Goal: Check status: Check status

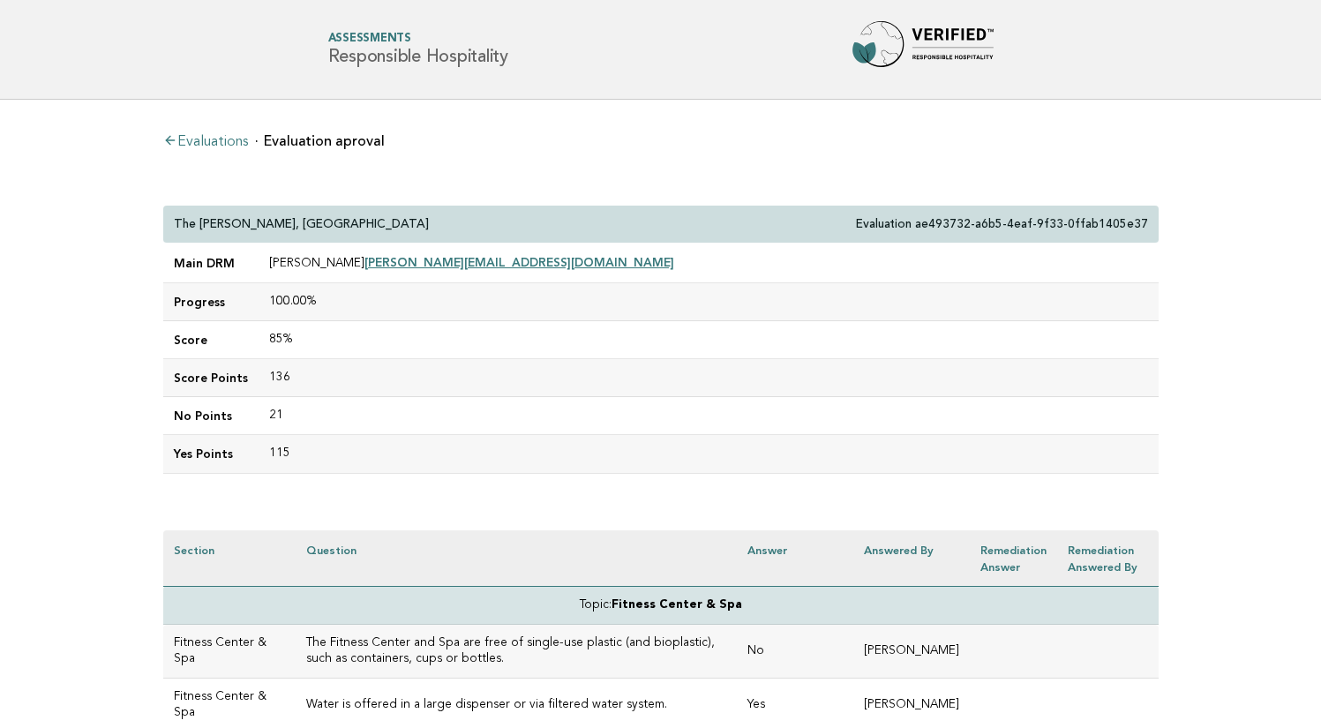
click at [359, 219] on div "The [PERSON_NAME], Tysons Corner Evaluation ae493732-a6b5-4eaf-9f33-0ffab1405e37" at bounding box center [660, 225] width 995 height 38
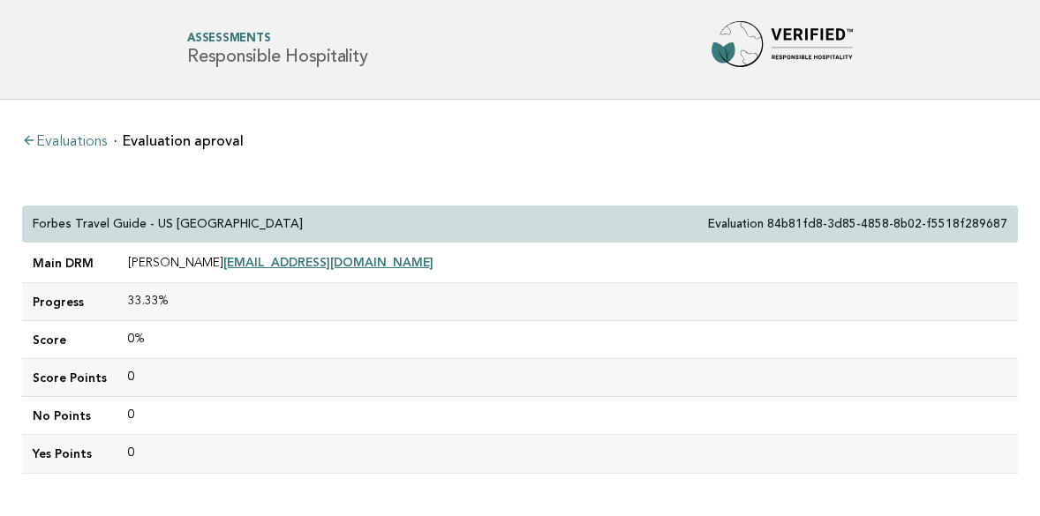
click at [90, 141] on link "Evaluations" at bounding box center [64, 142] width 85 height 14
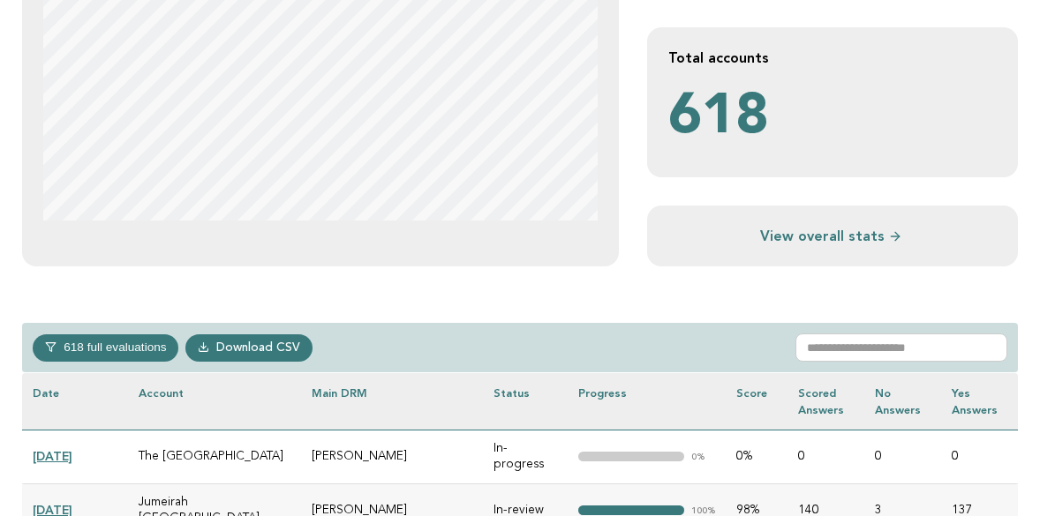
scroll to position [543, 0]
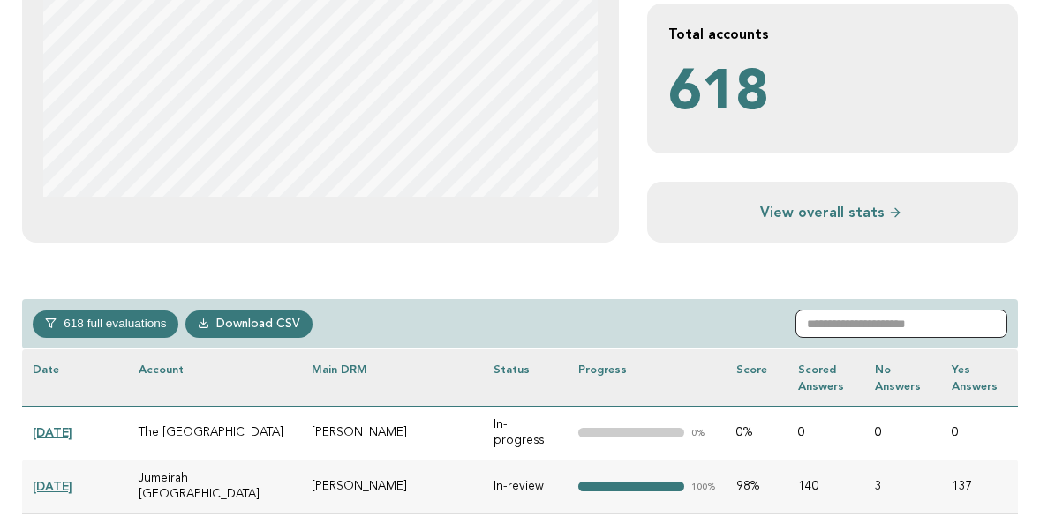
click at [860, 317] on input "text" at bounding box center [901, 324] width 212 height 28
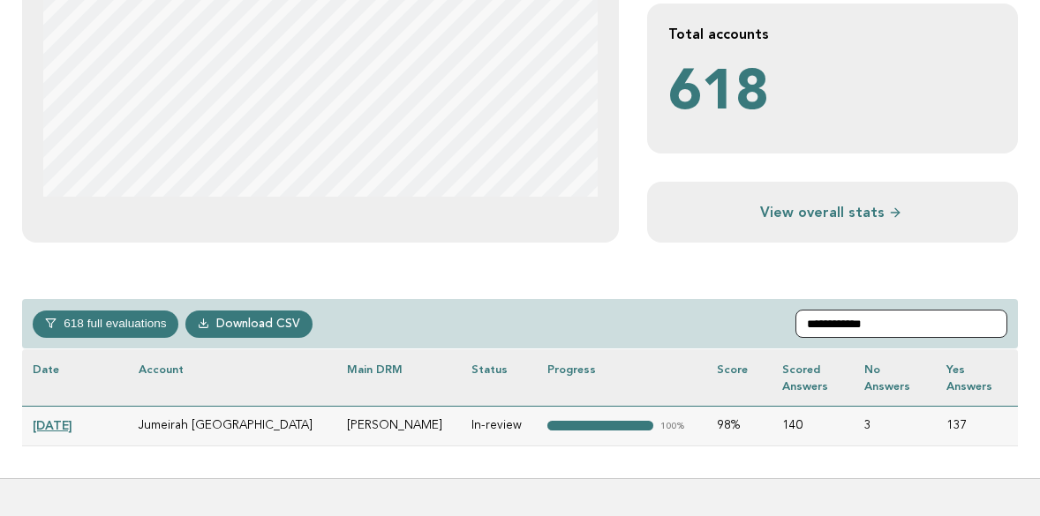
type input "**********"
click at [64, 425] on link "[DATE]" at bounding box center [53, 425] width 40 height 14
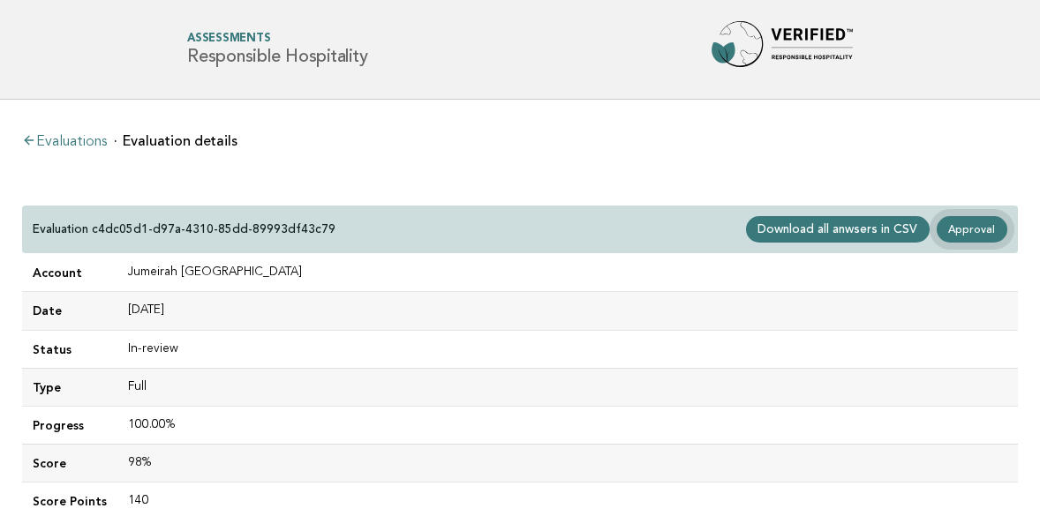
click at [982, 229] on link "Approval" at bounding box center [971, 229] width 71 height 26
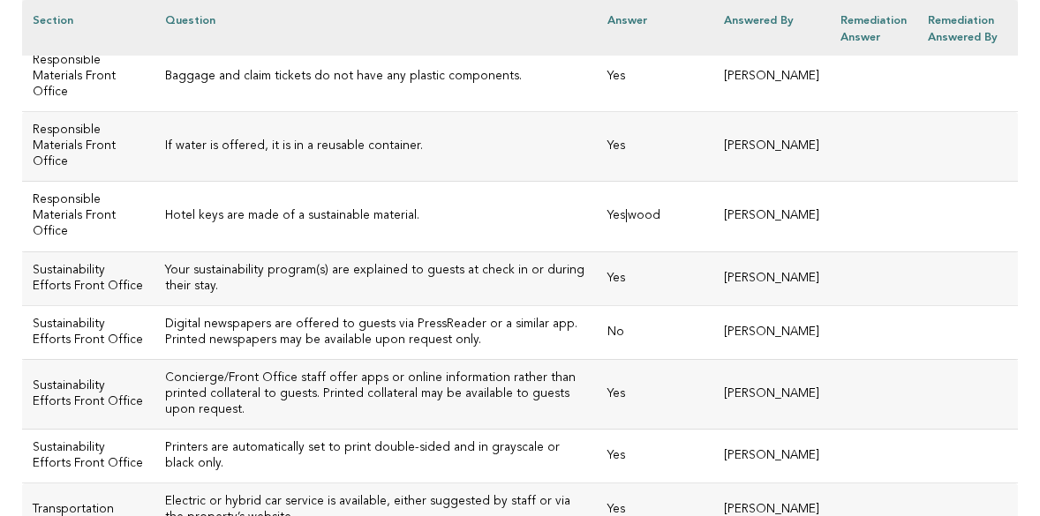
scroll to position [4010, 0]
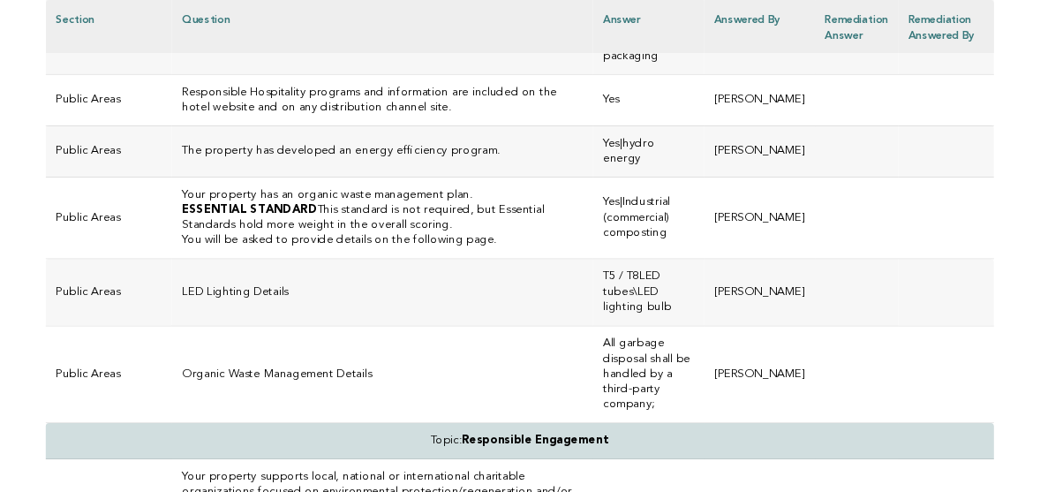
scroll to position [4926, 0]
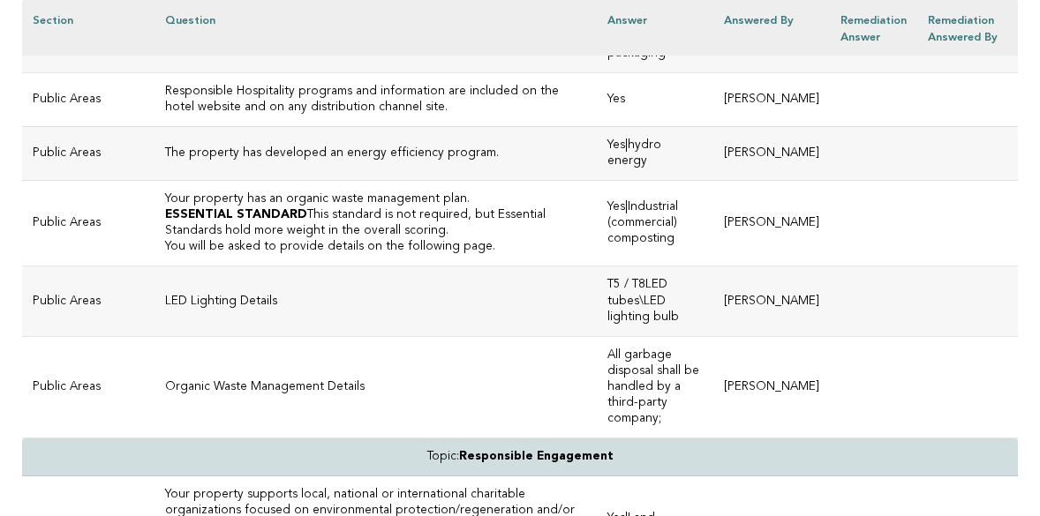
drag, startPoint x: 473, startPoint y: 241, endPoint x: 133, endPoint y: 242, distance: 339.8
click at [154, 72] on td "Responsible waste management processes are in place." at bounding box center [375, 13] width 442 height 117
copy h3 "Responsible waste management processes are in place."
click at [271, 72] on td "Responsible waste management processes are in place." at bounding box center [375, 13] width 442 height 117
click at [322, 116] on h3 "Responsible Hospitality programs and information are included on the hotel webs…" at bounding box center [375, 100] width 421 height 32
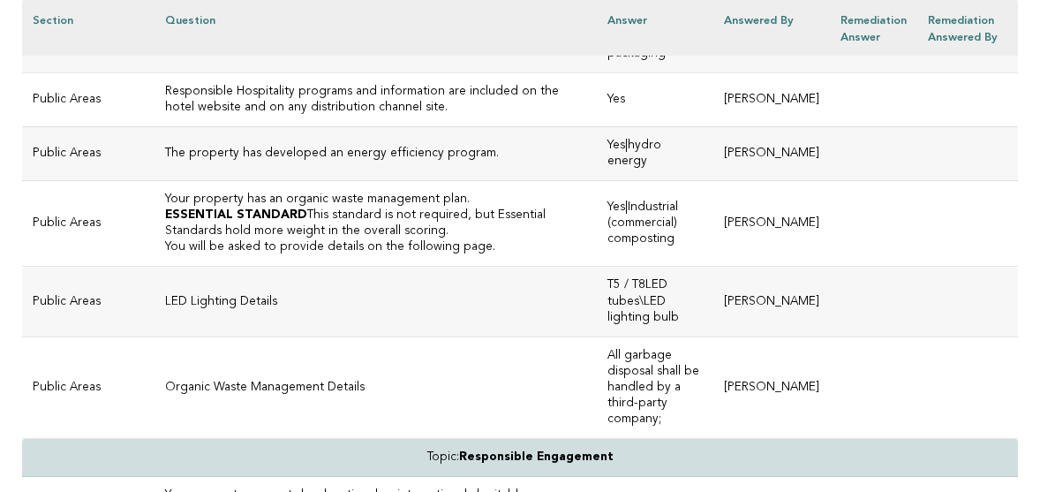
click at [467, 72] on td "Responsible waste management processes are in place." at bounding box center [375, 13] width 442 height 117
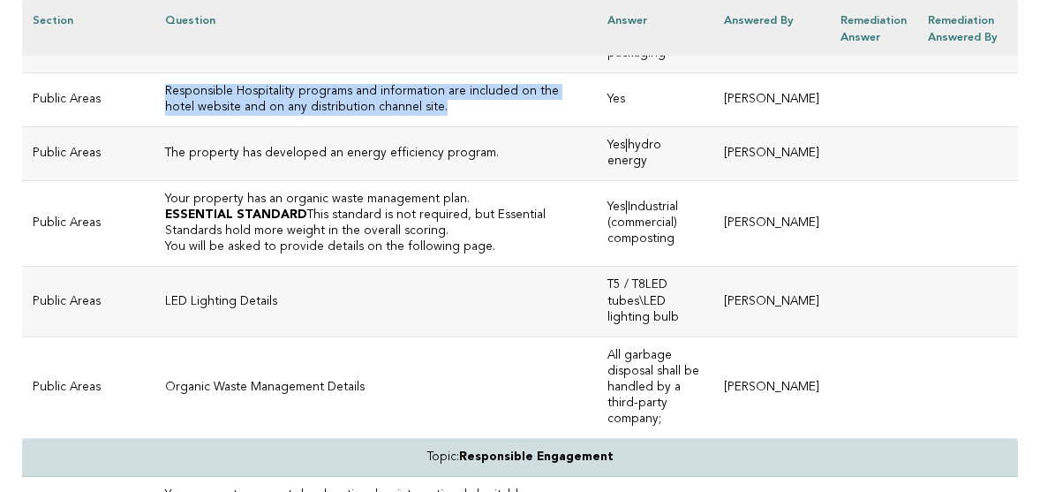
drag, startPoint x: 316, startPoint y: 347, endPoint x: 138, endPoint y: 334, distance: 178.7
click at [154, 126] on td "Responsible Hospitality programs and information are included on the hotel webs…" at bounding box center [375, 99] width 442 height 54
copy h3 "Responsible Hospitality programs and information are included on the hotel webs…"
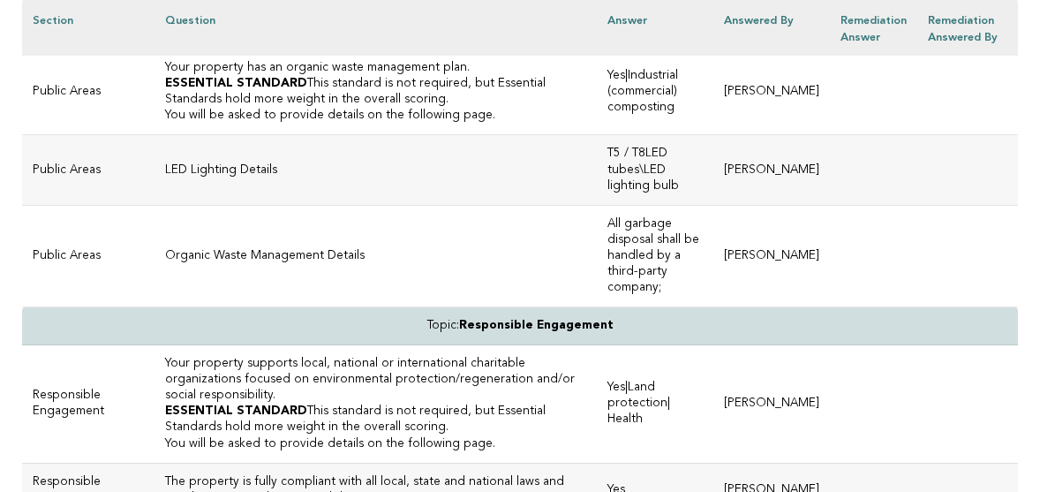
scroll to position [5061, 0]
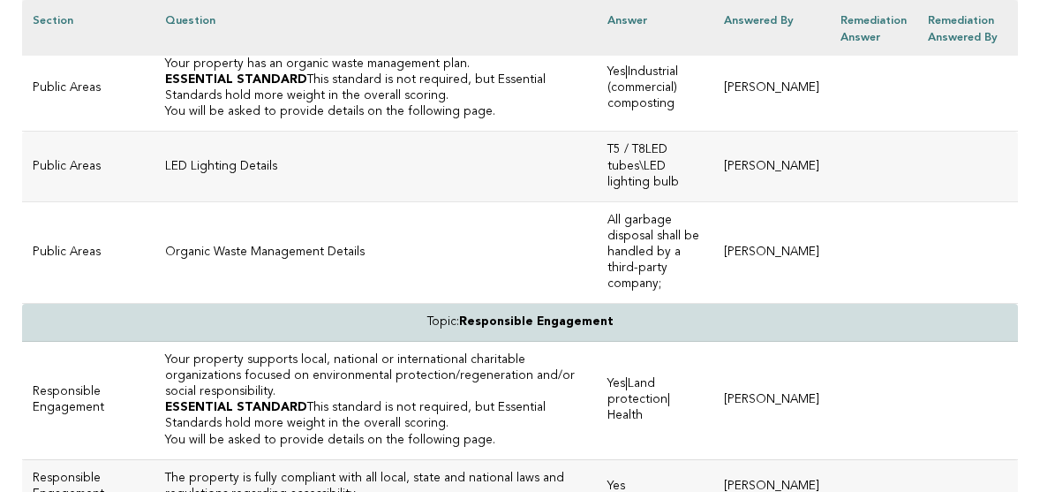
click at [256, 26] on h3 "The property has developed an energy efficiency program." at bounding box center [375, 19] width 421 height 16
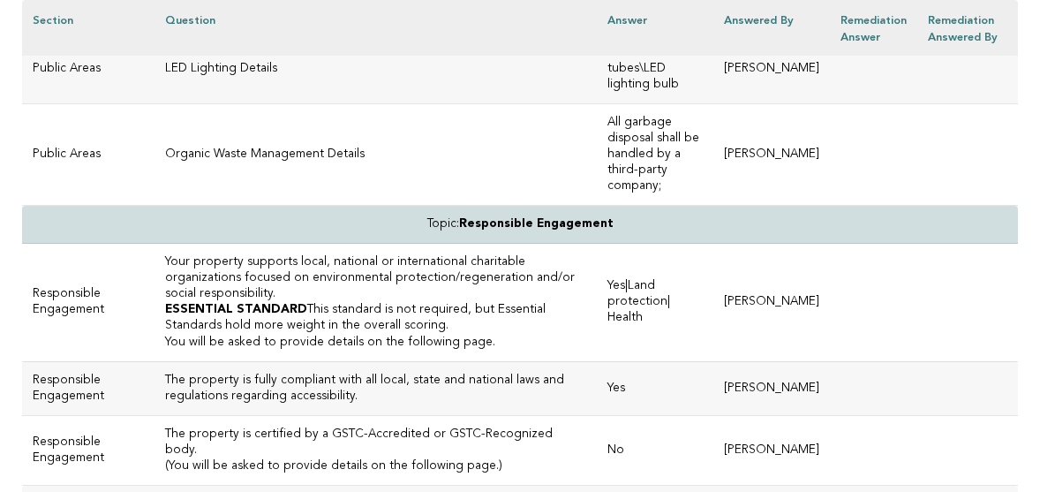
scroll to position [5161, 0]
drag, startPoint x: 454, startPoint y: 155, endPoint x: 140, endPoint y: 159, distance: 314.2
copy h3 "The property has developed an energy efficiency program."
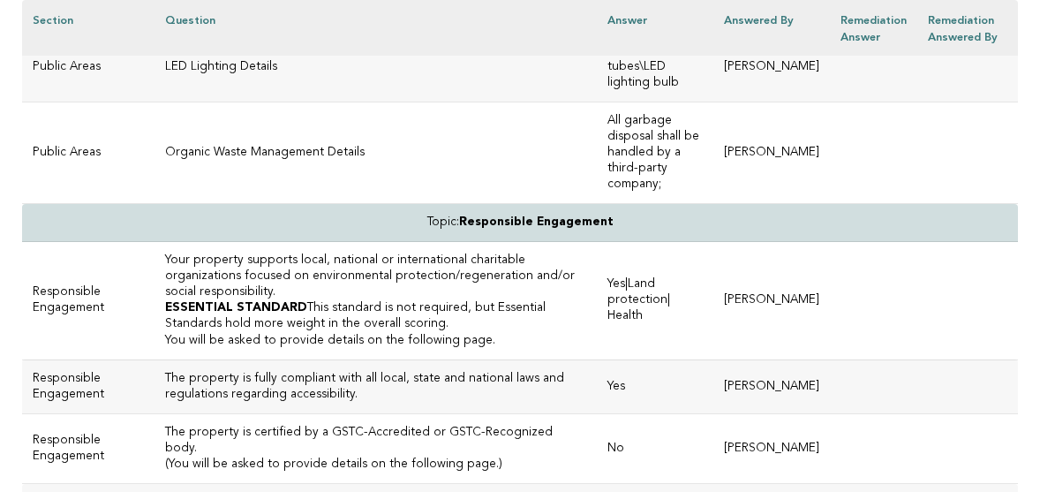
drag, startPoint x: 439, startPoint y: 200, endPoint x: 136, endPoint y: 199, distance: 302.7
copy h3 "Your property has an organic waste management plan."
click at [472, 101] on td "LED Lighting Details" at bounding box center [375, 67] width 442 height 70
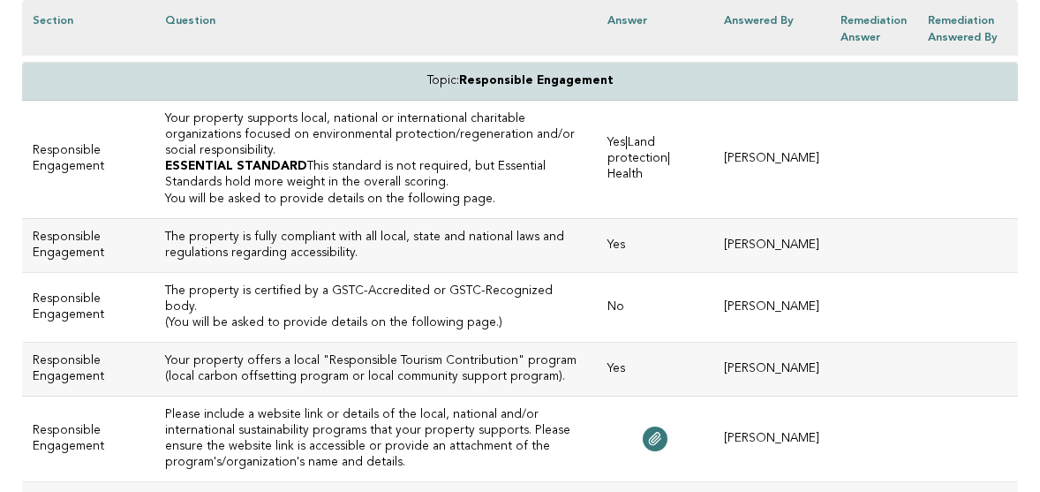
scroll to position [5306, 0]
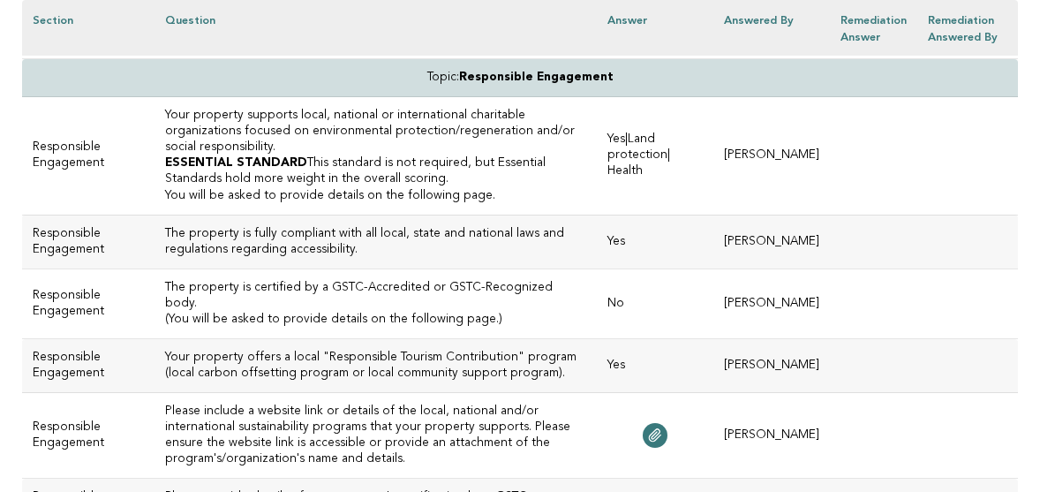
click at [369, 58] on td "Organic Waste Management Details" at bounding box center [375, 7] width 442 height 101
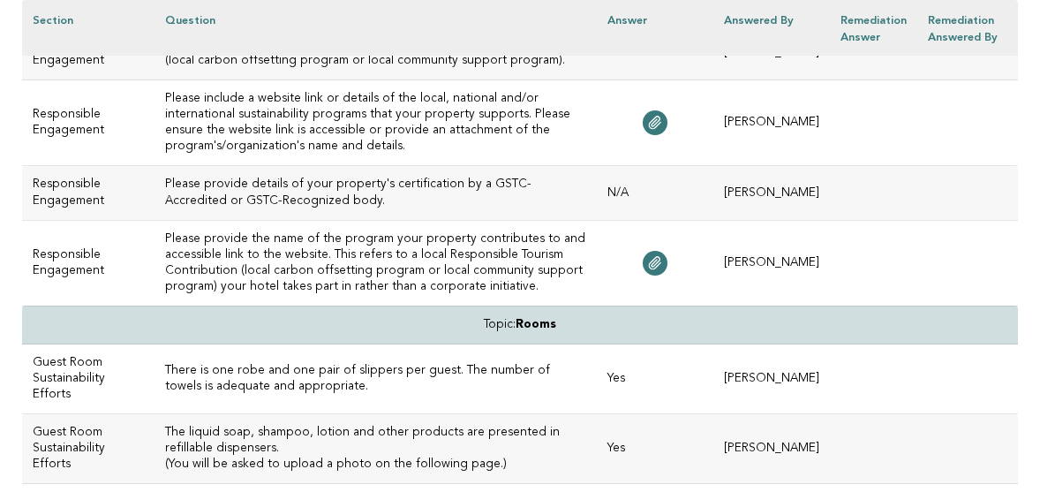
scroll to position [5619, 0]
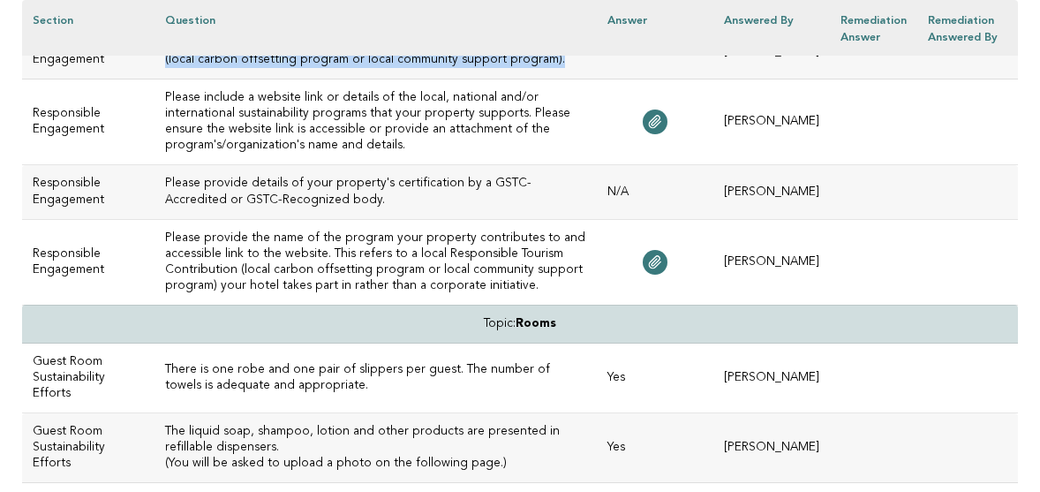
drag, startPoint x: 455, startPoint y: 282, endPoint x: 133, endPoint y: 270, distance: 322.3
click at [154, 79] on td "Your property offers a local "Responsible Tourism Contribution" program (local …" at bounding box center [375, 53] width 442 height 54
copy h3 "Your property offers a local "Responsible Tourism Contribution" program (local …"
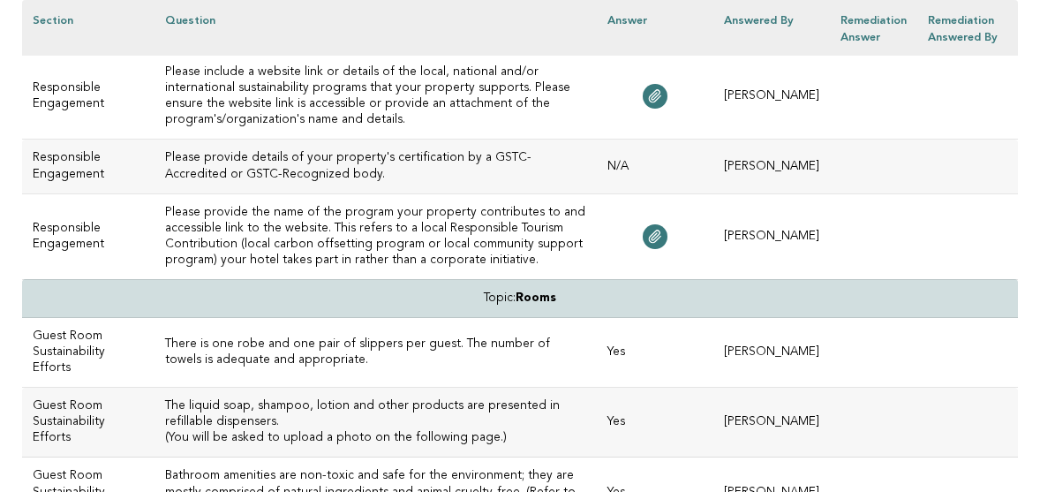
scroll to position [5651, 0]
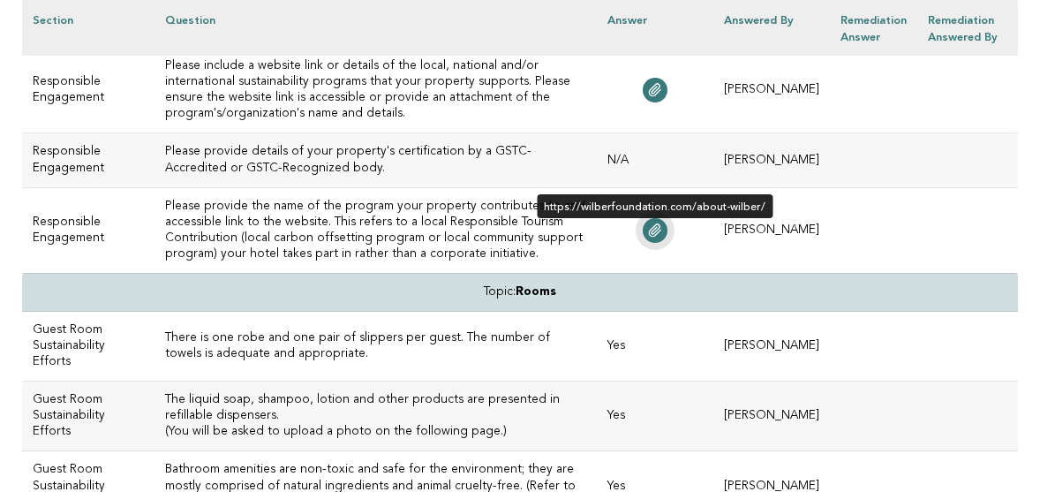
click at [662, 237] on icon at bounding box center [655, 230] width 14 height 14
